Goal: Task Accomplishment & Management: Manage account settings

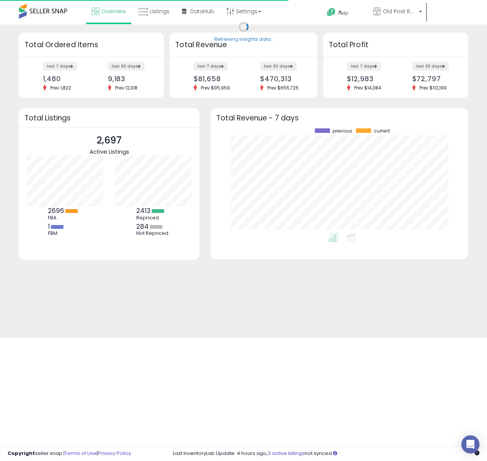
scroll to position [105, 243]
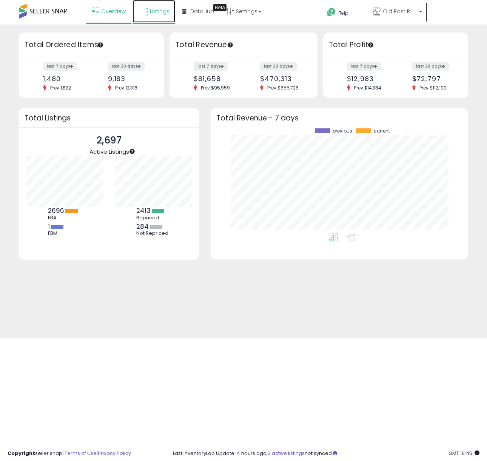
click at [150, 12] on span "Listings" at bounding box center [160, 12] width 20 height 8
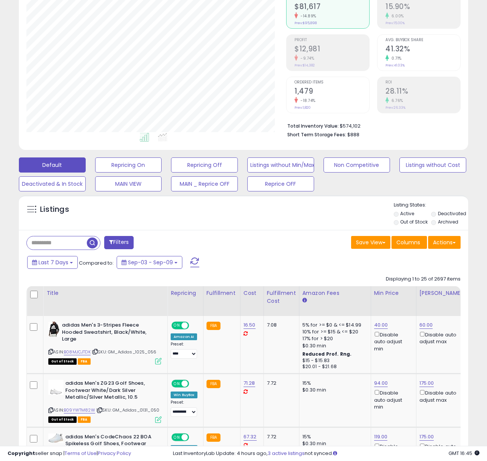
scroll to position [102, 0]
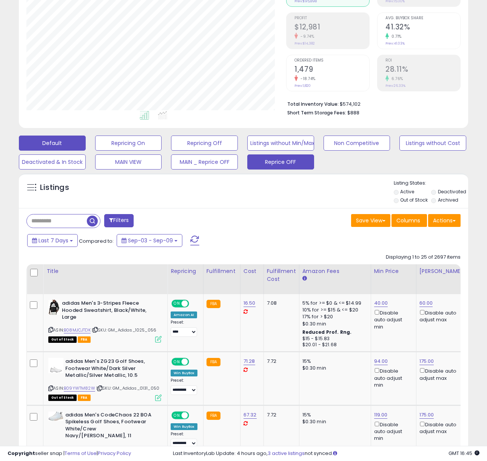
click at [289, 161] on button "Reprice OFF" at bounding box center [280, 162] width 67 height 15
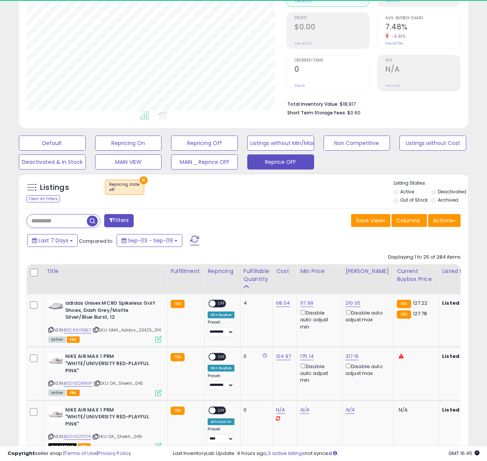
scroll to position [155, 260]
drag, startPoint x: 260, startPoint y: 276, endPoint x: 3, endPoint y: 272, distance: 256.2
click at [260, 276] on div "Fulfillable Quantity" at bounding box center [257, 275] width 26 height 16
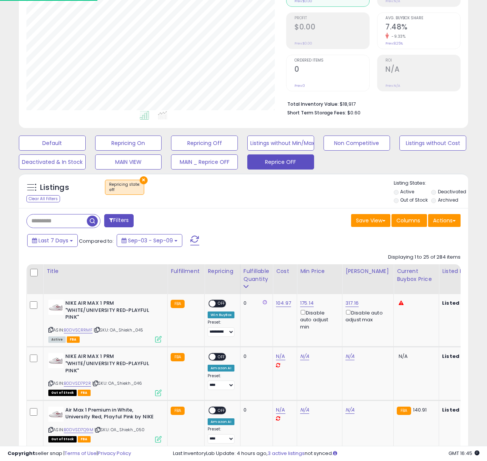
scroll to position [100, 0]
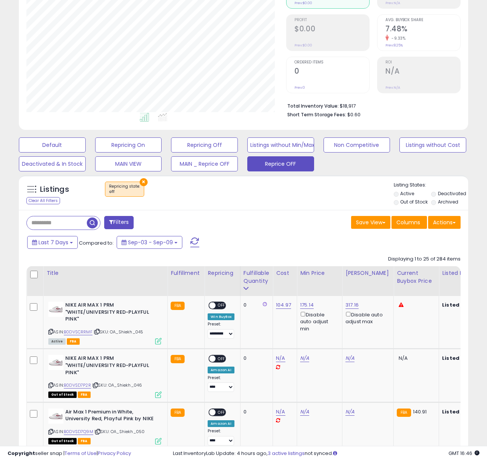
click at [250, 281] on div "Fulfillable Quantity" at bounding box center [257, 277] width 26 height 16
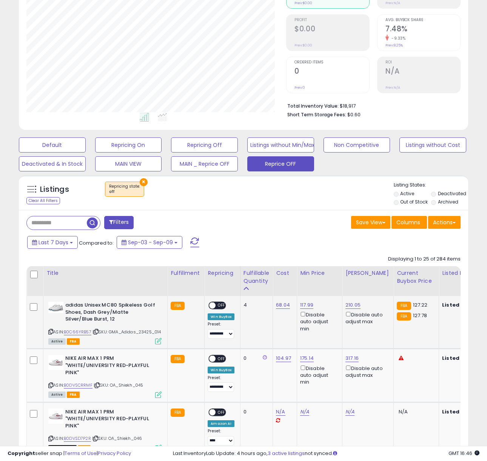
click at [220, 304] on span "OFF" at bounding box center [222, 306] width 12 height 6
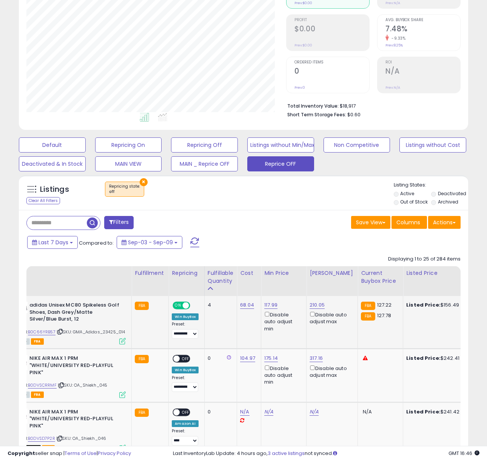
scroll to position [0, 49]
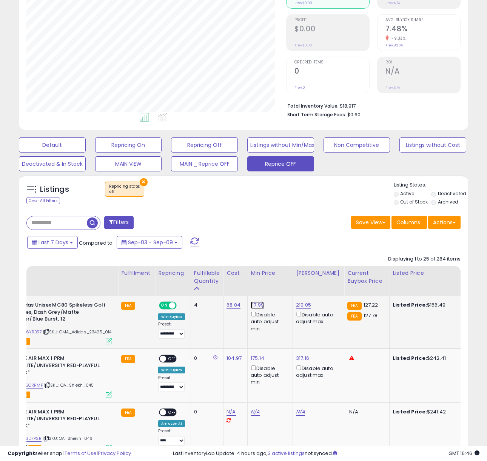
click at [257, 302] on link "117.99" at bounding box center [257, 305] width 13 height 8
drag, startPoint x: 178, startPoint y: 276, endPoint x: 160, endPoint y: 275, distance: 17.8
type input "***"
click button "submit" at bounding box center [280, 278] width 13 height 11
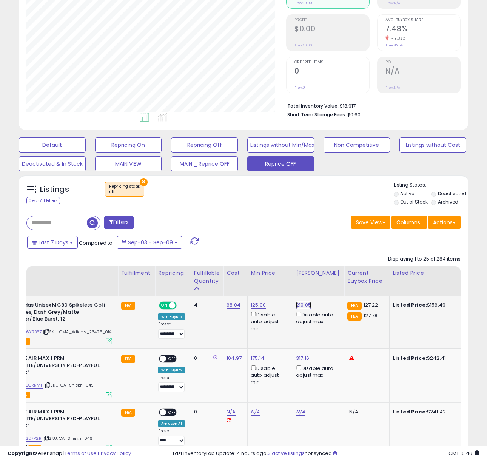
click at [304, 306] on link "210.05" at bounding box center [303, 305] width 15 height 8
drag, startPoint x: 284, startPoint y: 280, endPoint x: 225, endPoint y: 278, distance: 59.4
type input "***"
click button "submit" at bounding box center [326, 278] width 13 height 11
